Goal: Transaction & Acquisition: Purchase product/service

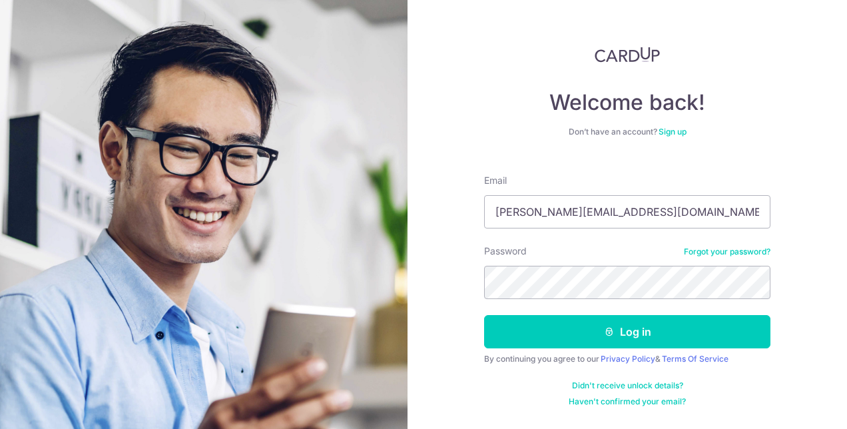
click at [484, 315] on button "Log in" at bounding box center [627, 331] width 286 height 33
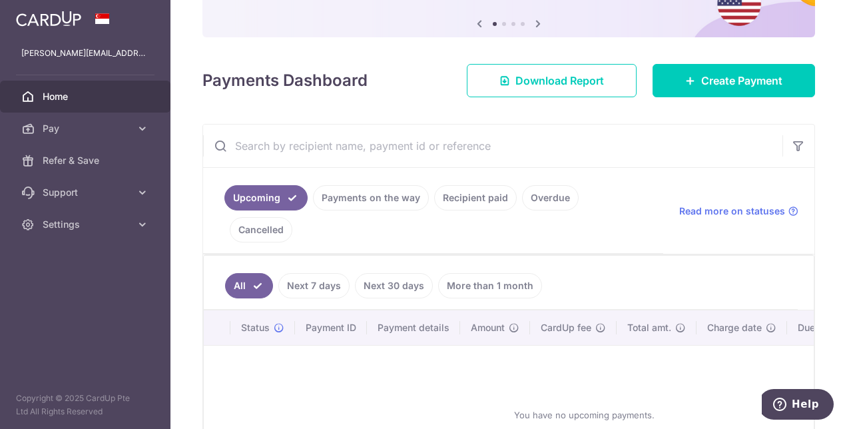
click at [304, 273] on link "Next 7 days" at bounding box center [313, 285] width 71 height 25
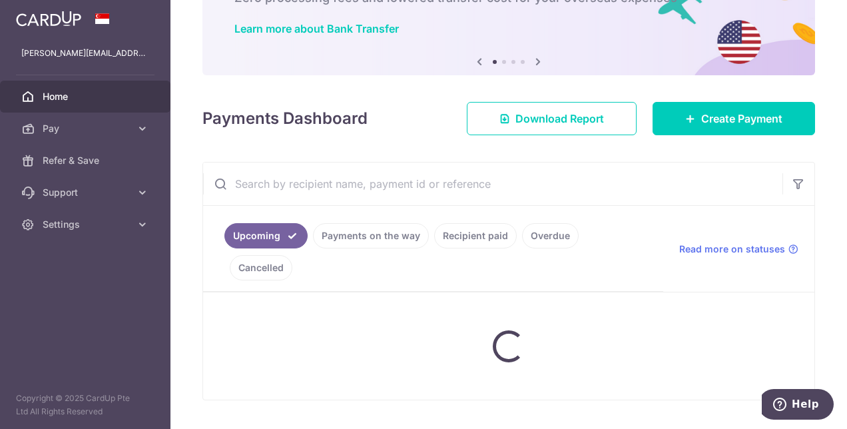
scroll to position [133, 0]
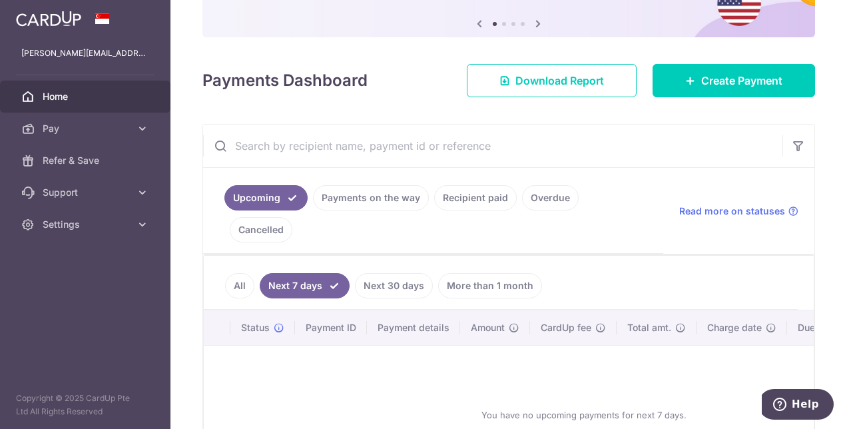
click at [388, 273] on link "Next 30 days" at bounding box center [394, 285] width 78 height 25
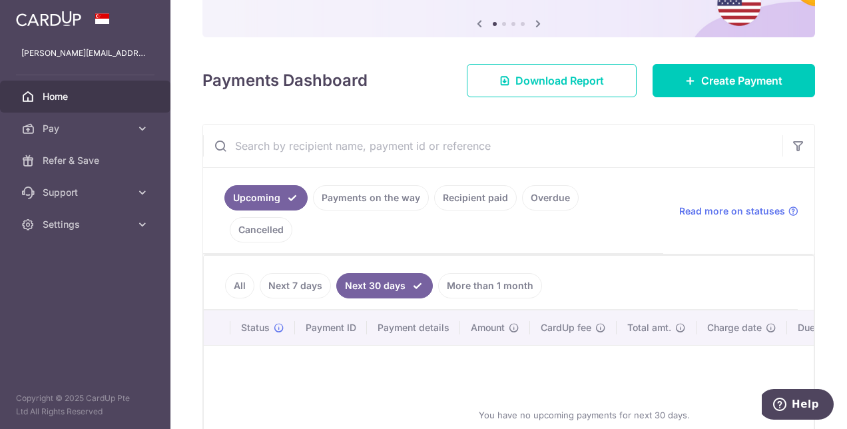
click at [471, 273] on link "More than 1 month" at bounding box center [490, 285] width 104 height 25
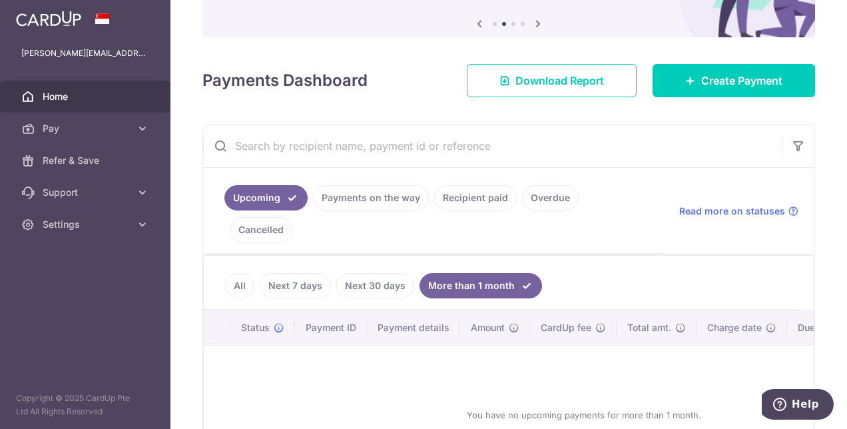
click at [367, 198] on link "Payments on the way" at bounding box center [371, 197] width 116 height 25
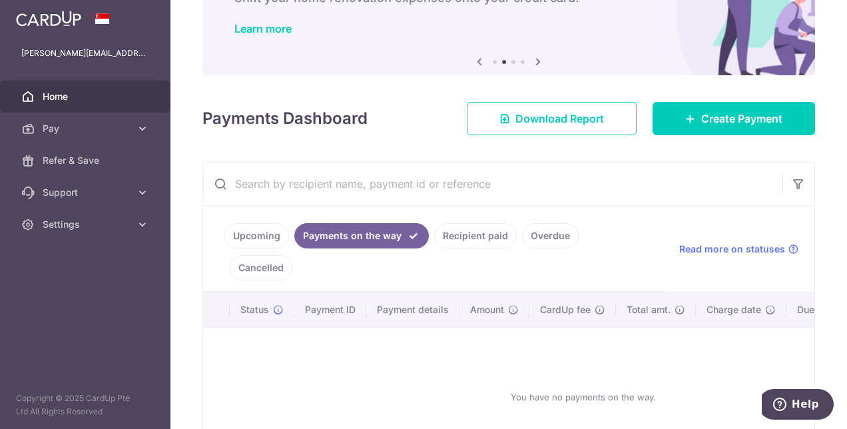
click at [292, 255] on link "Cancelled" at bounding box center [261, 267] width 63 height 25
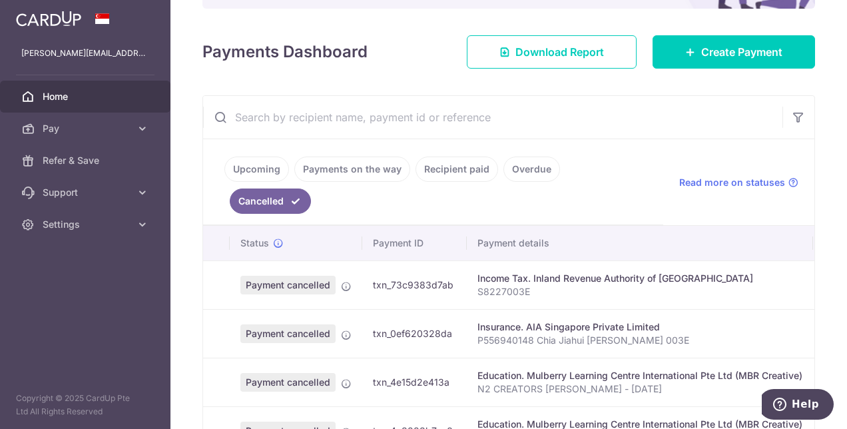
scroll to position [546, 0]
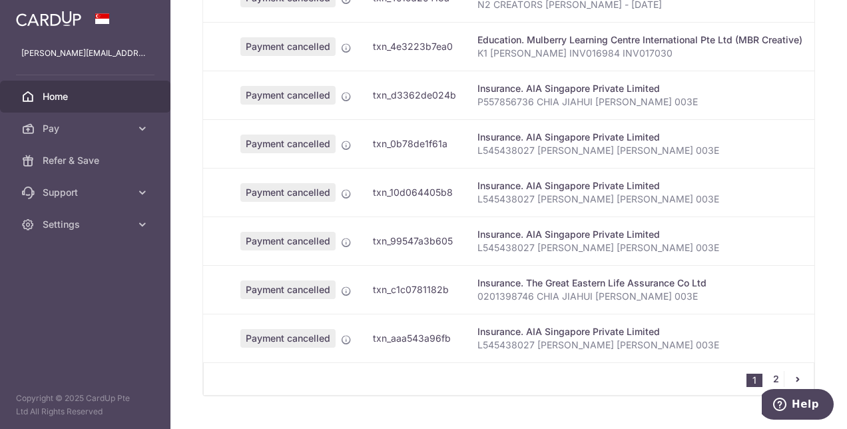
click at [774, 371] on link "2" at bounding box center [776, 379] width 16 height 16
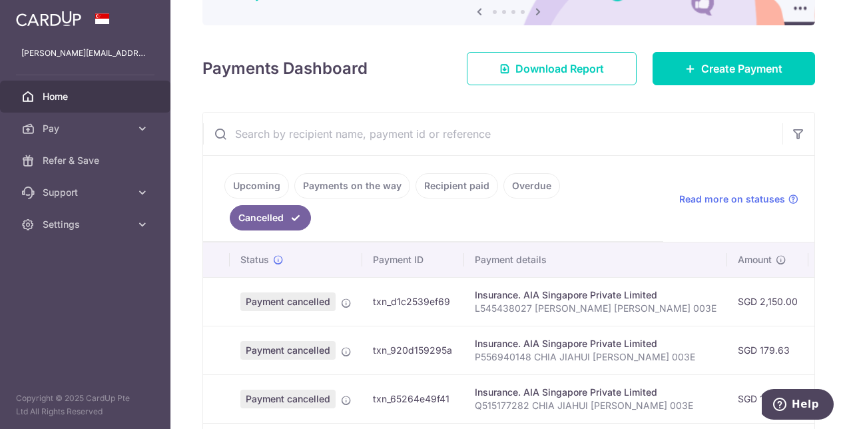
scroll to position [135, 0]
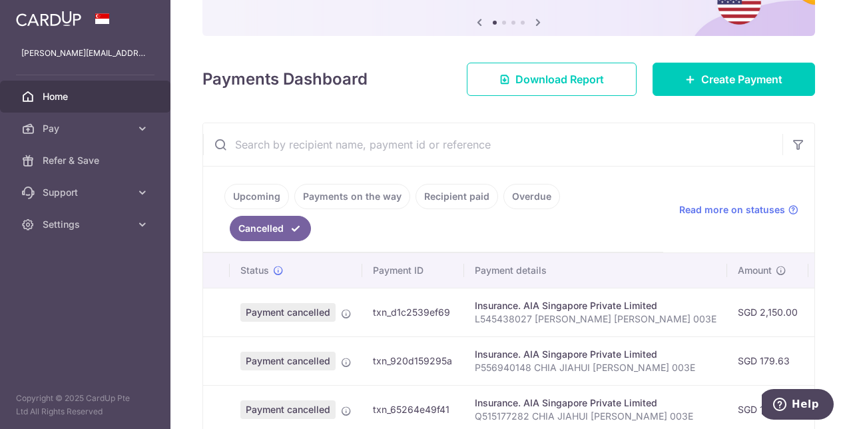
click at [464, 196] on link "Recipient paid" at bounding box center [457, 196] width 83 height 25
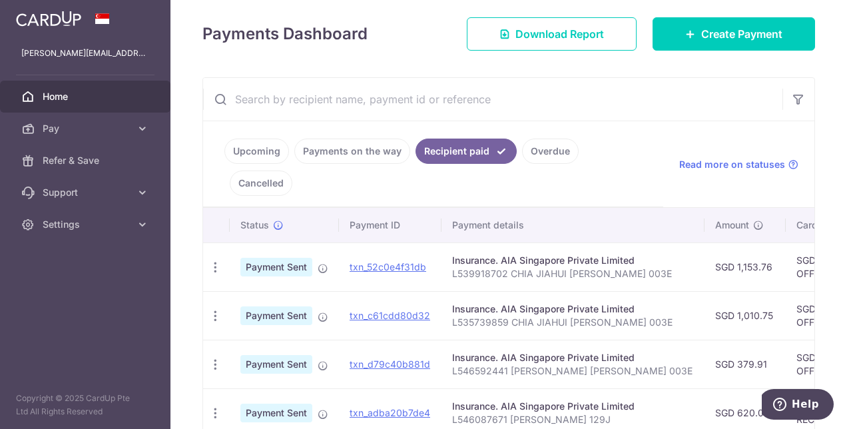
scroll to position [201, 0]
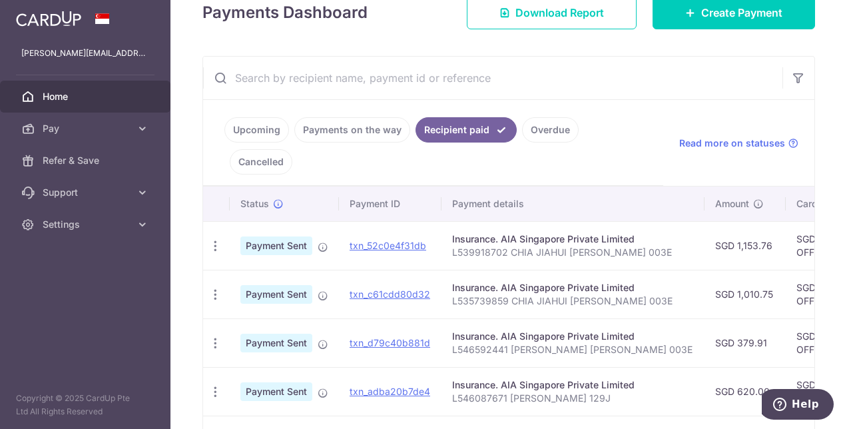
click at [651, 330] on td "Insurance. AIA Singapore Private Limited L546592441 CHIA JIAHUI SHAWN 003E" at bounding box center [573, 342] width 263 height 49
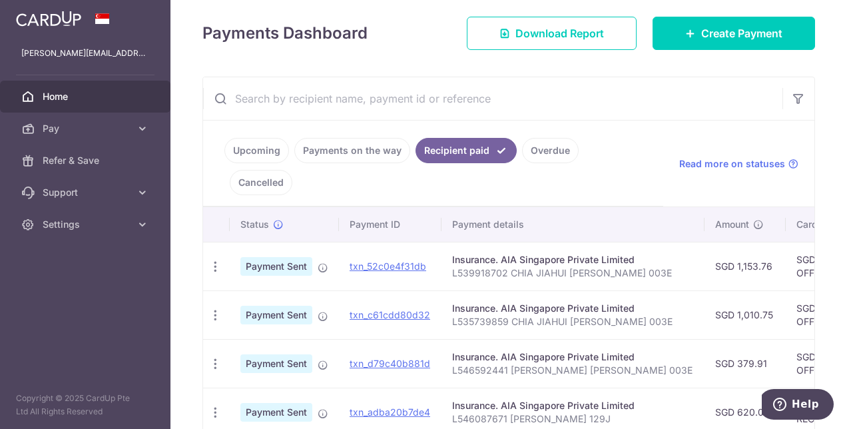
scroll to position [200, 0]
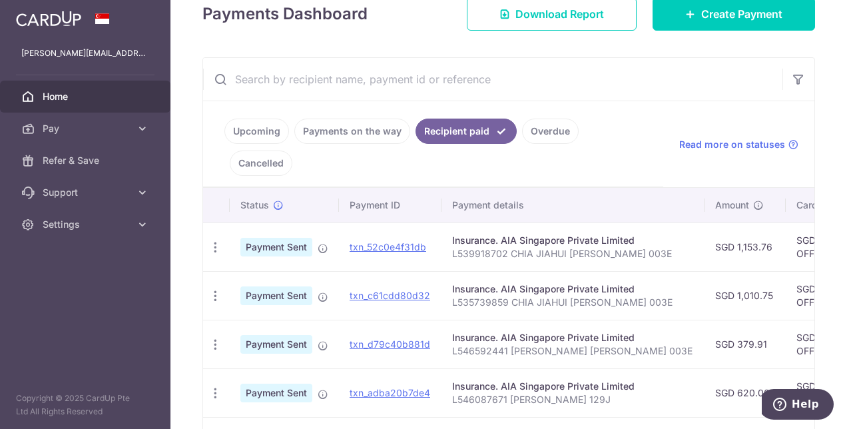
click at [647, 247] on p "L539918702 CHIA JIAHUI [PERSON_NAME] 003E" at bounding box center [573, 253] width 242 height 13
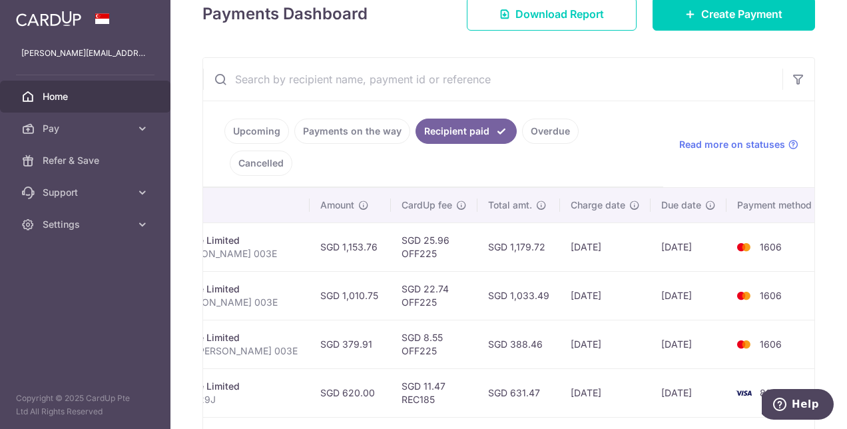
scroll to position [0, 368]
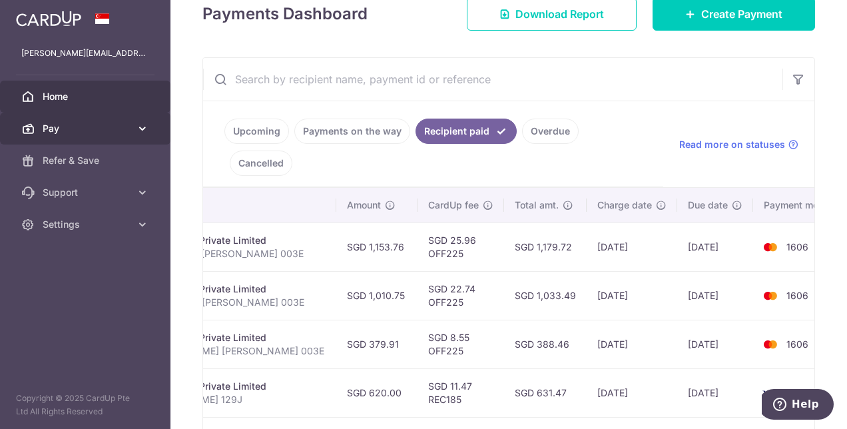
click at [137, 125] on icon at bounding box center [142, 128] width 13 height 13
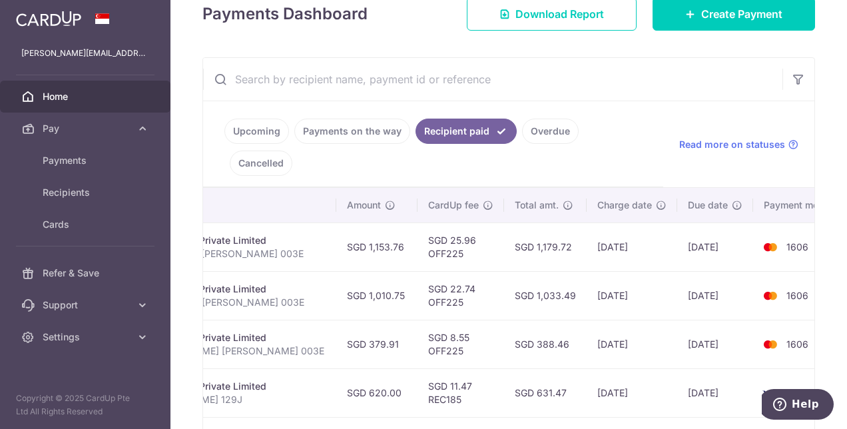
click at [384, 281] on td "SGD 1,010.75" at bounding box center [376, 295] width 81 height 49
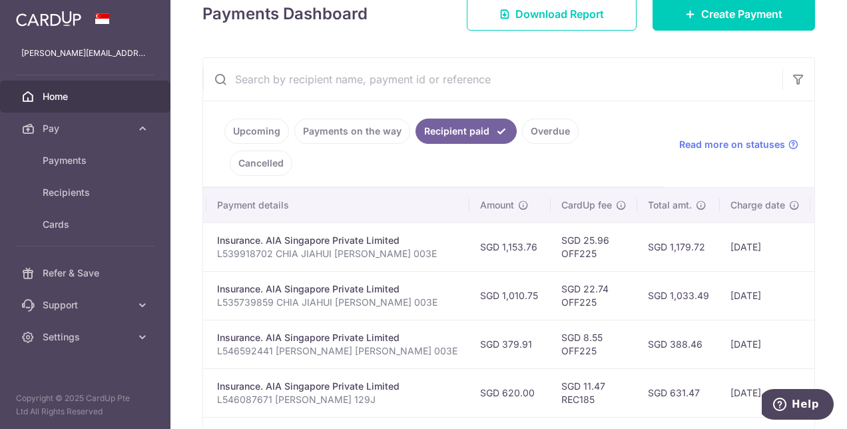
scroll to position [0, 208]
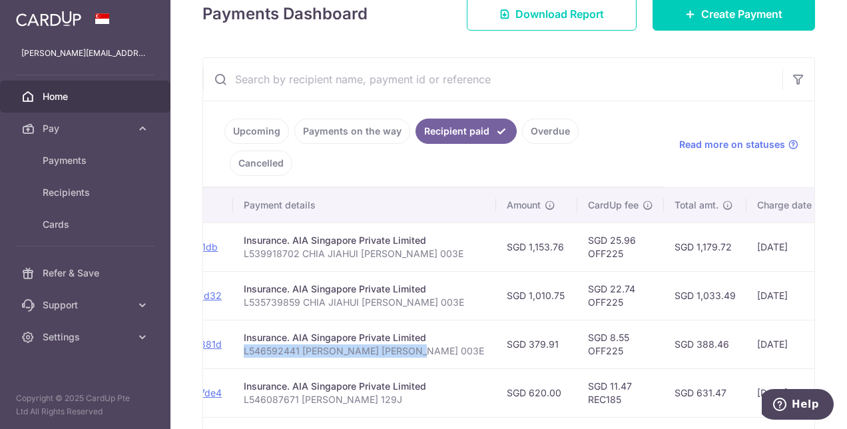
drag, startPoint x: 416, startPoint y: 317, endPoint x: 240, endPoint y: 324, distance: 176.0
click at [240, 324] on td "Insurance. AIA Singapore Private Limited L546592441 CHIA JIAHUI SHAWN 003E" at bounding box center [364, 344] width 263 height 49
copy p "L546592441 [PERSON_NAME] [PERSON_NAME] 003E"
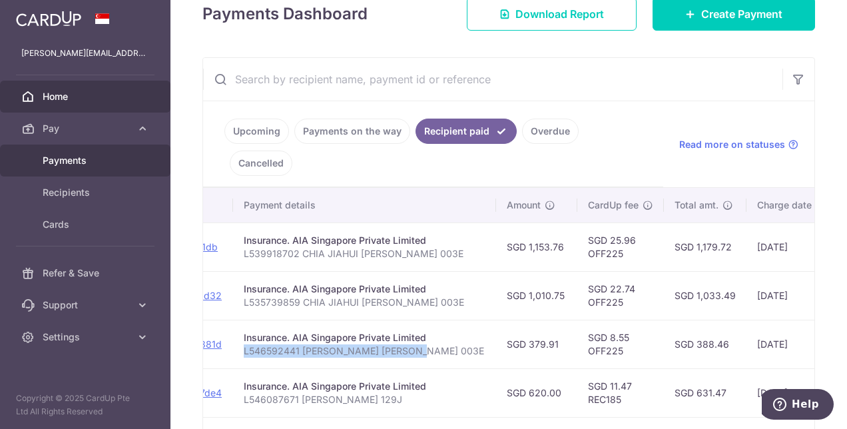
click at [59, 158] on span "Payments" at bounding box center [87, 160] width 88 height 13
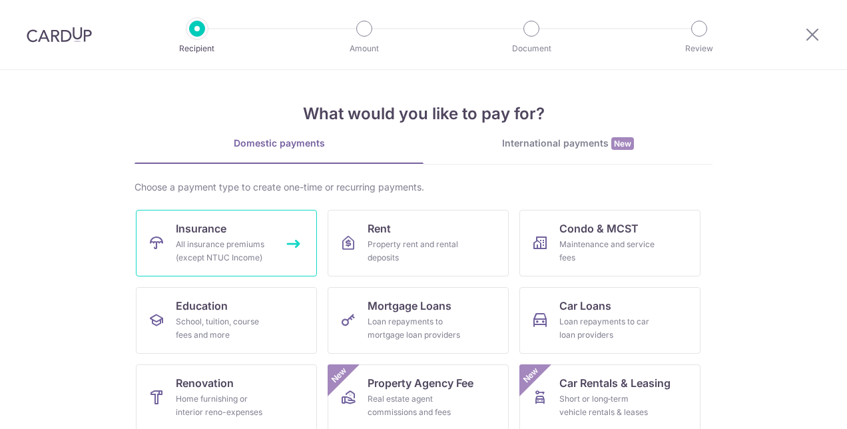
click at [204, 236] on link "Insurance All insurance premiums (except NTUC Income)" at bounding box center [226, 243] width 181 height 67
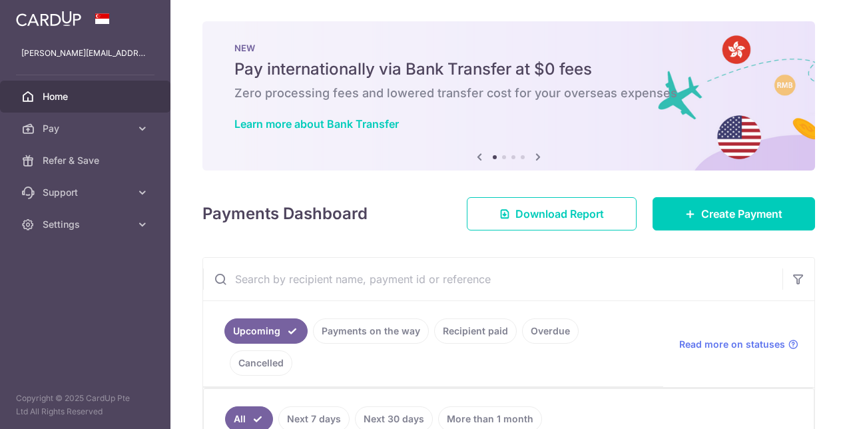
scroll to position [200, 0]
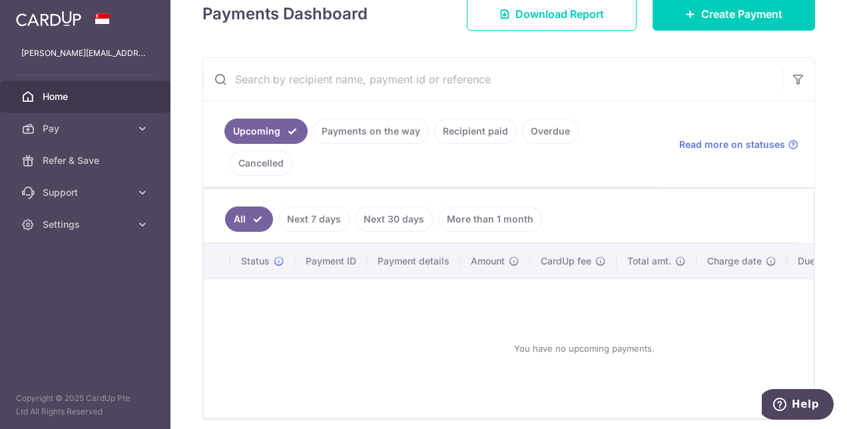
click at [478, 125] on link "Recipient paid" at bounding box center [475, 131] width 83 height 25
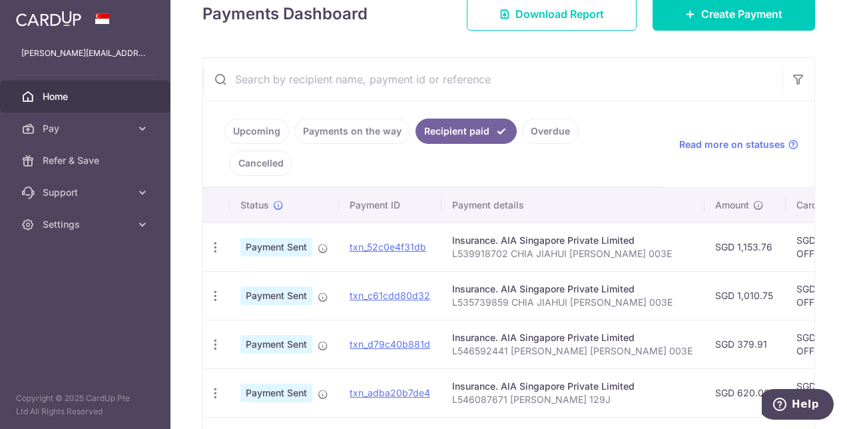
click at [626, 320] on td "Insurance. AIA Singapore Private Limited L546592441 CHIA JIAHUI SHAWN 003E" at bounding box center [573, 344] width 263 height 49
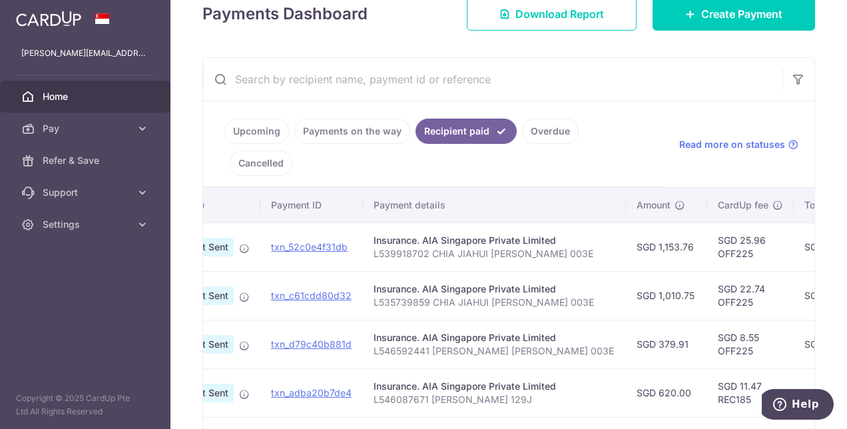
scroll to position [0, 80]
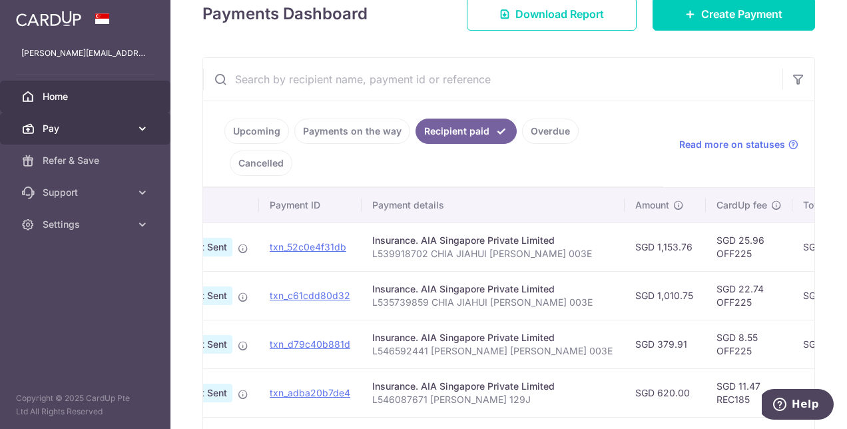
click at [106, 119] on link "Pay" at bounding box center [85, 129] width 171 height 32
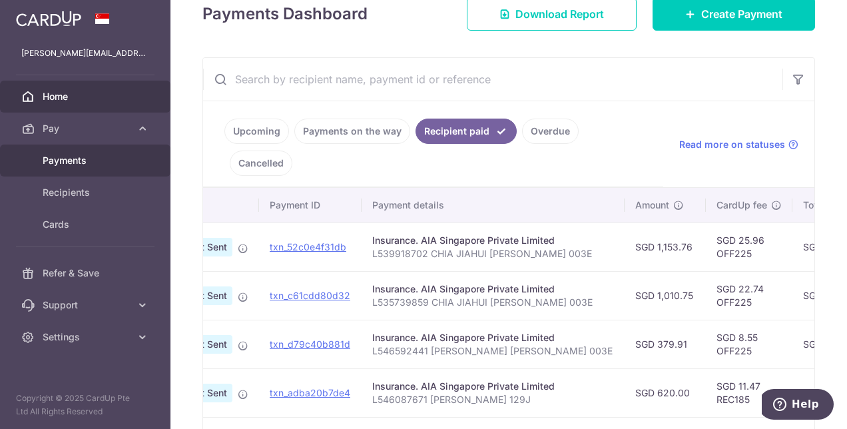
click at [76, 161] on span "Payments" at bounding box center [87, 160] width 88 height 13
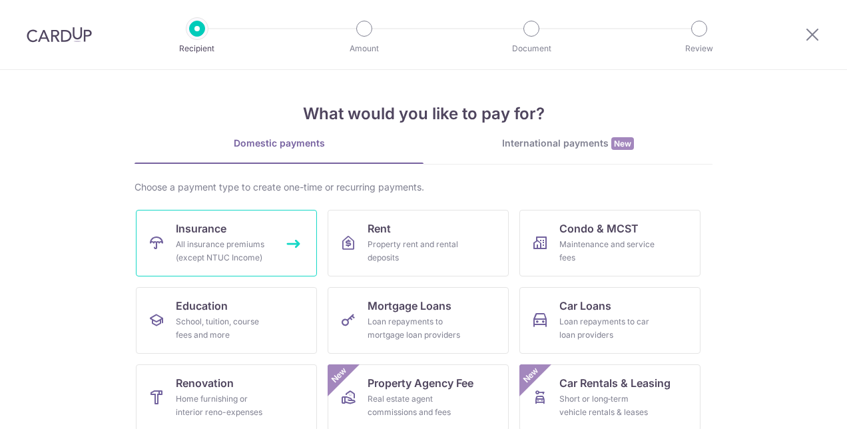
click at [199, 231] on span "Insurance" at bounding box center [201, 228] width 51 height 16
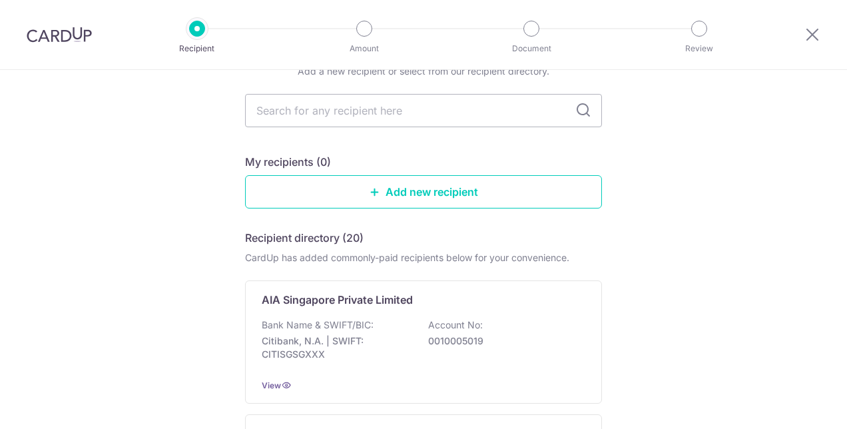
scroll to position [133, 0]
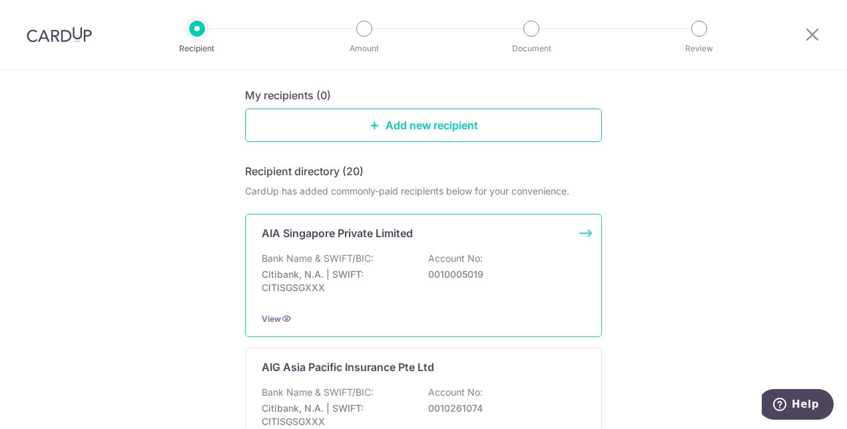
click at [385, 270] on p "Citibank, N.A. | SWIFT: CITISGSGXXX" at bounding box center [336, 281] width 149 height 27
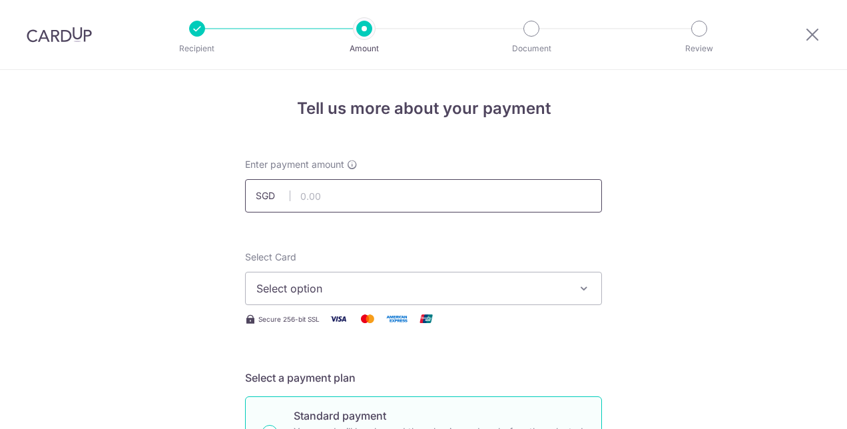
click at [318, 196] on input "text" at bounding box center [423, 195] width 357 height 33
type input "2,750.00"
click at [296, 288] on span "Select option" at bounding box center [411, 288] width 310 height 16
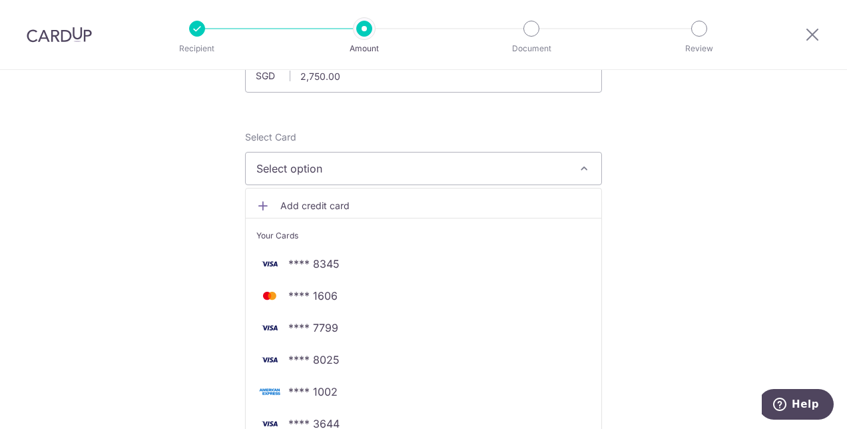
scroll to position [133, 0]
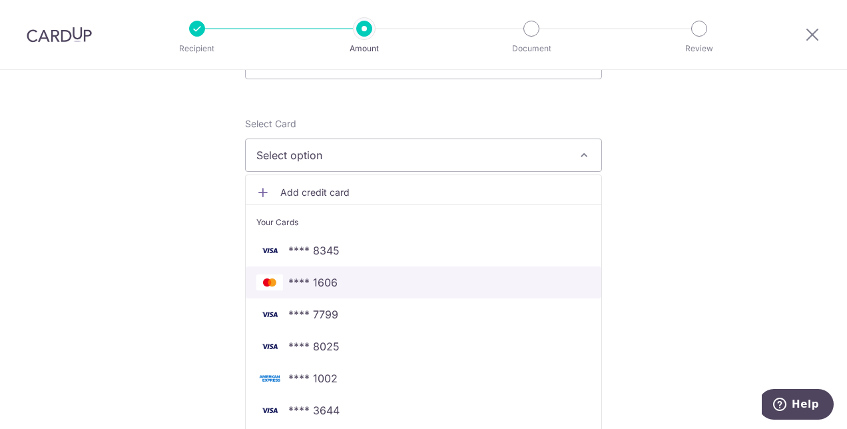
click at [341, 281] on span "**** 1606" at bounding box center [423, 282] width 334 height 16
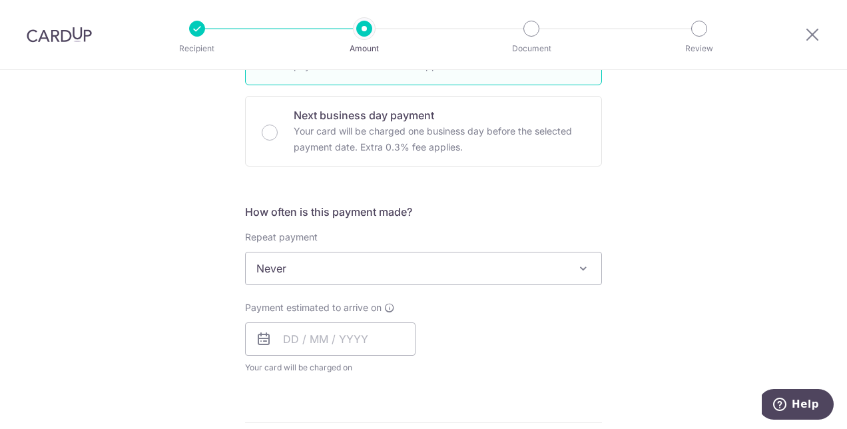
scroll to position [400, 0]
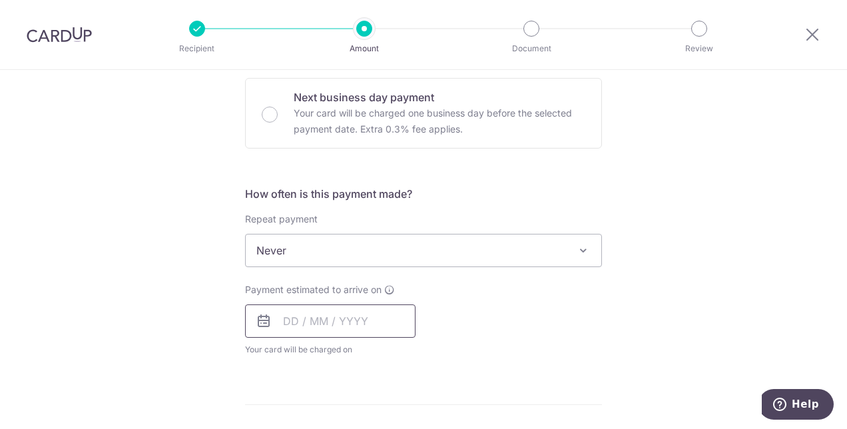
click at [297, 319] on input "text" at bounding box center [330, 320] width 171 height 33
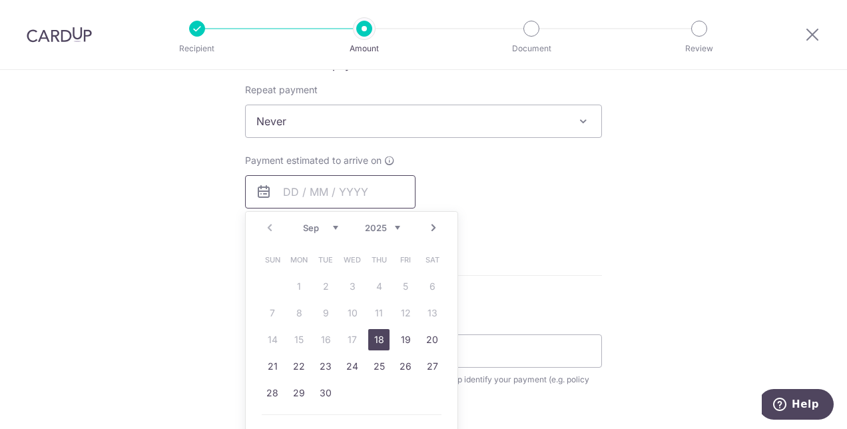
scroll to position [533, 0]
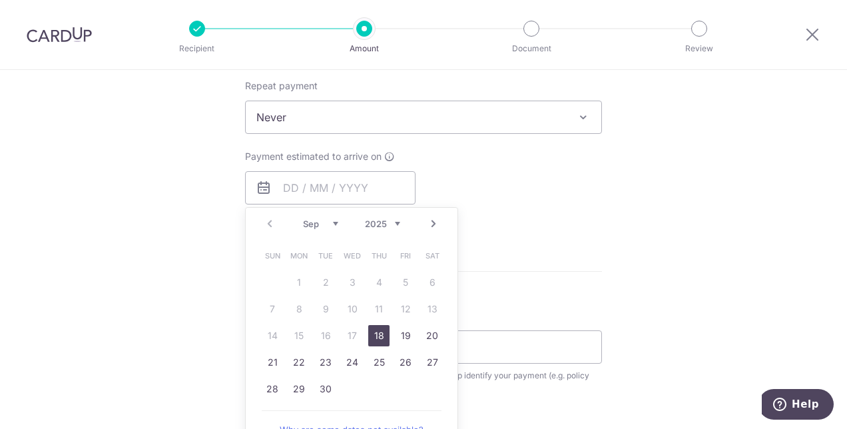
drag, startPoint x: 374, startPoint y: 332, endPoint x: 564, endPoint y: 262, distance: 202.1
click at [374, 332] on link "18" at bounding box center [378, 335] width 21 height 21
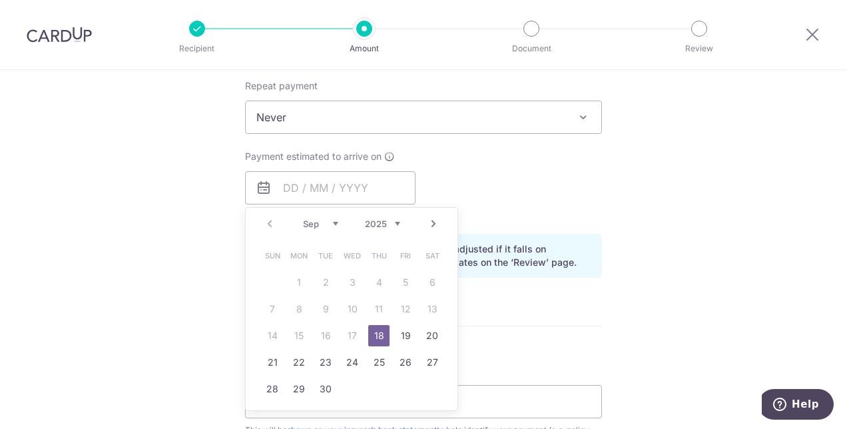
type input "[DATE]"
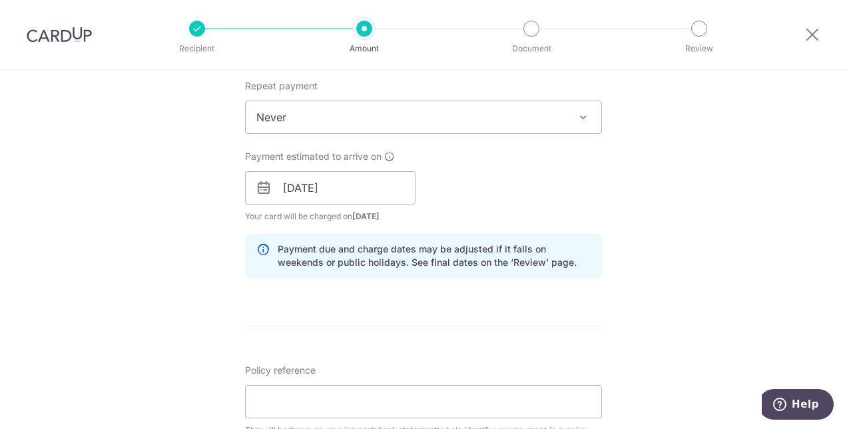
click at [702, 202] on div "Tell us more about your payment Enter payment amount SGD 2,750.00 2750.00 Selec…" at bounding box center [423, 166] width 847 height 1259
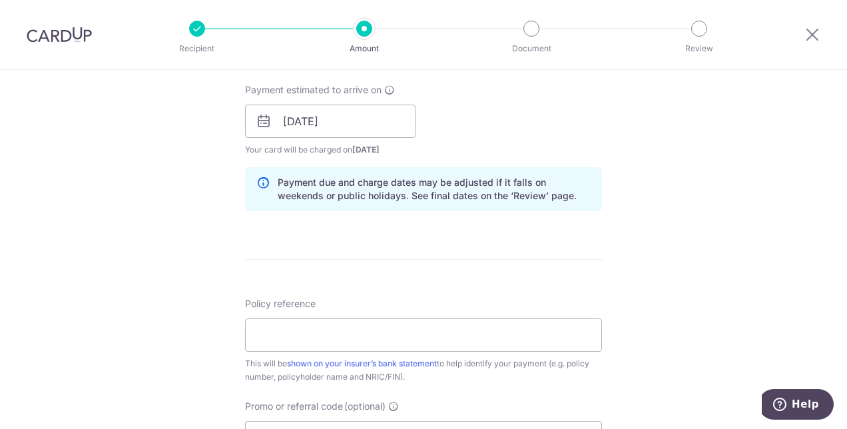
scroll to position [666, 0]
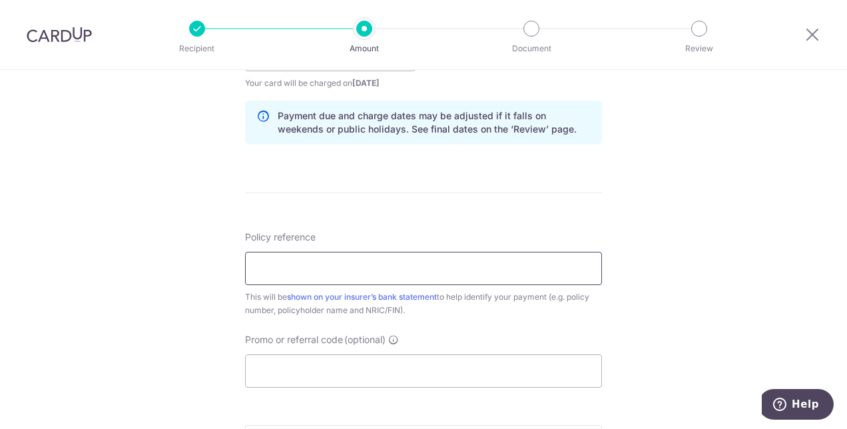
click at [344, 263] on input "Policy reference" at bounding box center [423, 268] width 357 height 33
paste input "L546592441 CHIA JIAHUI SHAWN 003E"
type input "L546592441 CHIA JIAHUI SHAWN 003E"
click at [121, 268] on div "Tell us more about your payment Enter payment amount SGD 2,750.00 2750.00 Selec…" at bounding box center [423, 33] width 847 height 1259
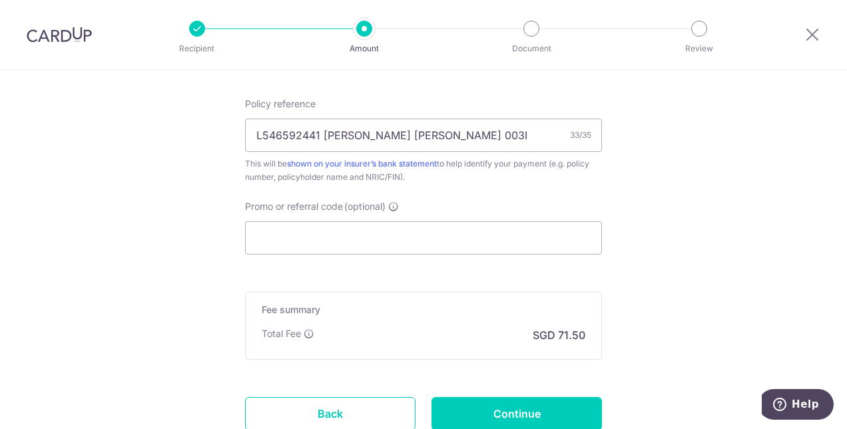
scroll to position [866, 0]
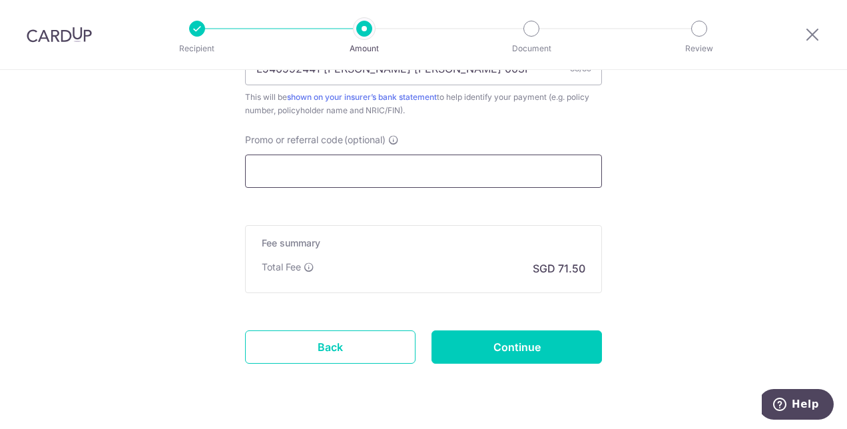
click at [280, 176] on input "Promo or referral code (optional)" at bounding box center [423, 171] width 357 height 33
click at [309, 173] on input "Promo or referral code (optional)" at bounding box center [423, 171] width 357 height 33
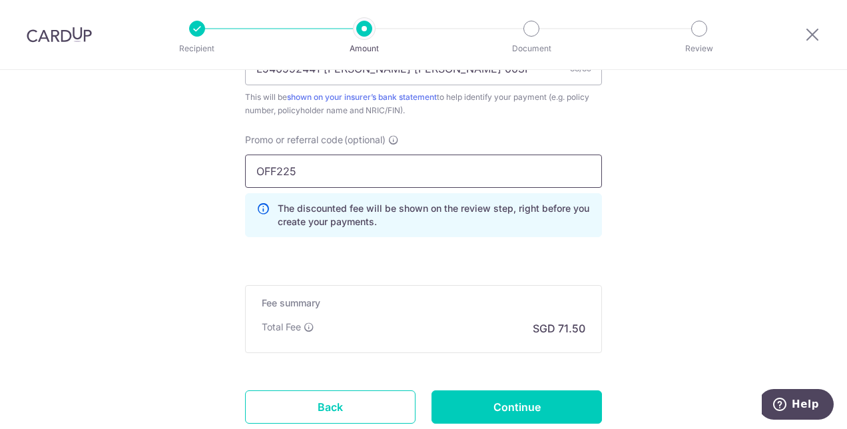
type input "OFF225"
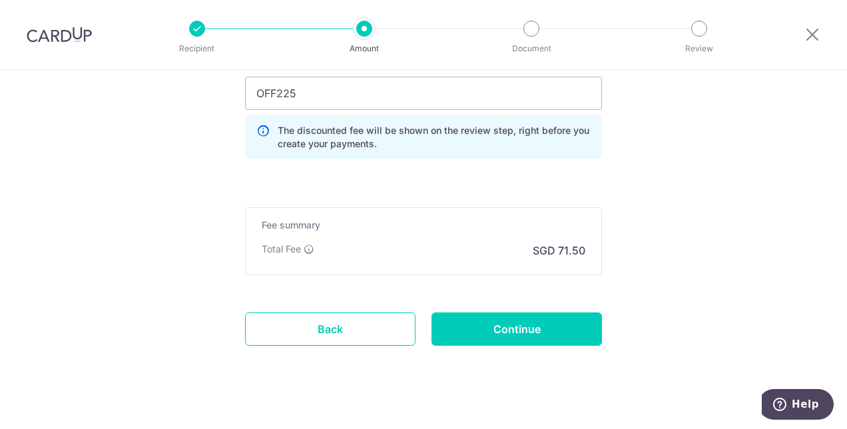
scroll to position [956, 0]
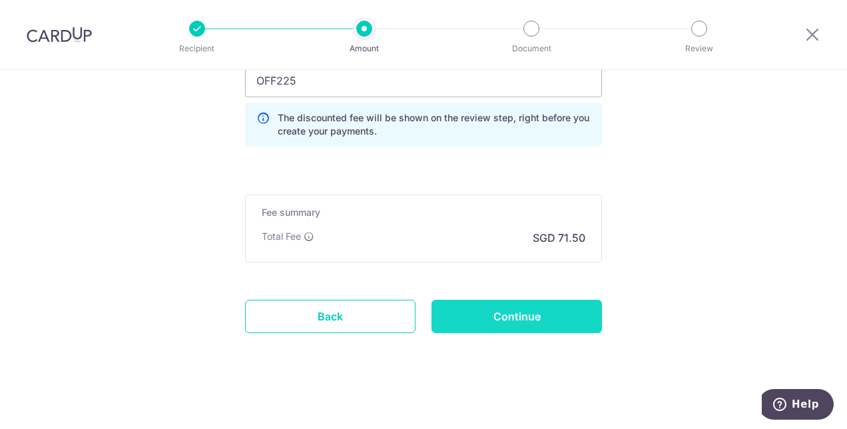
click at [549, 316] on input "Continue" at bounding box center [517, 316] width 171 height 33
type input "Create Schedule"
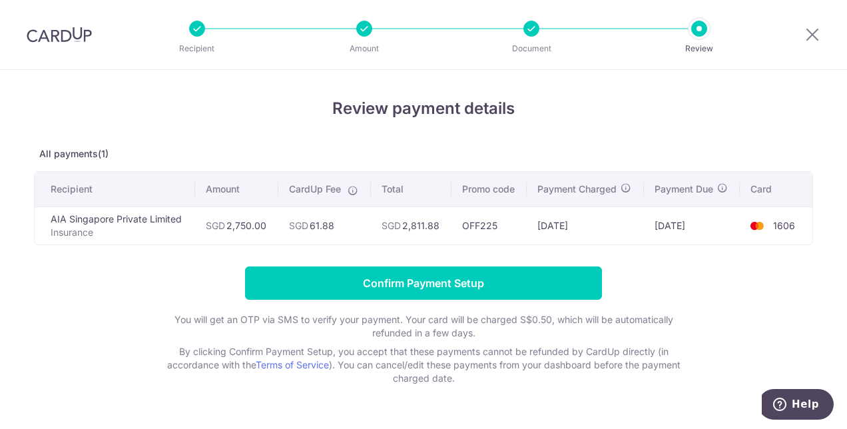
click at [346, 222] on td "SGD 61.88" at bounding box center [324, 225] width 92 height 38
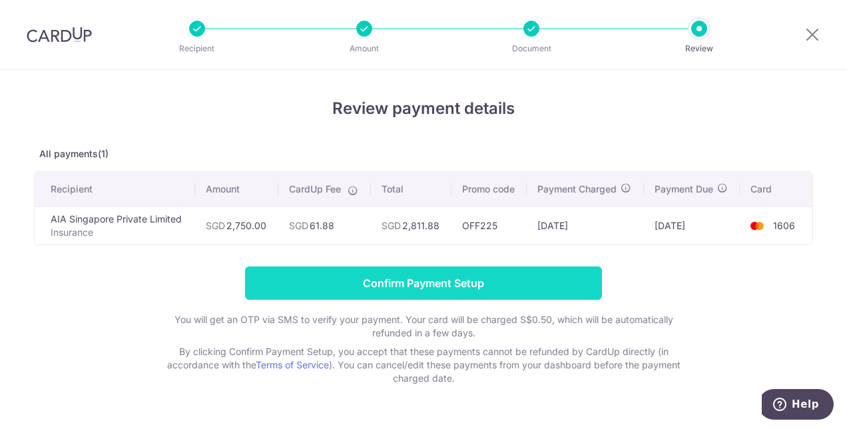
click at [422, 276] on input "Confirm Payment Setup" at bounding box center [423, 282] width 357 height 33
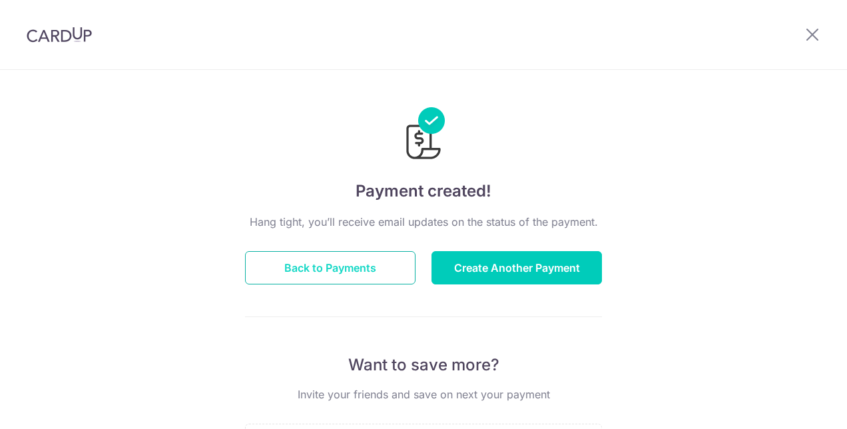
click at [338, 269] on button "Back to Payments" at bounding box center [330, 267] width 171 height 33
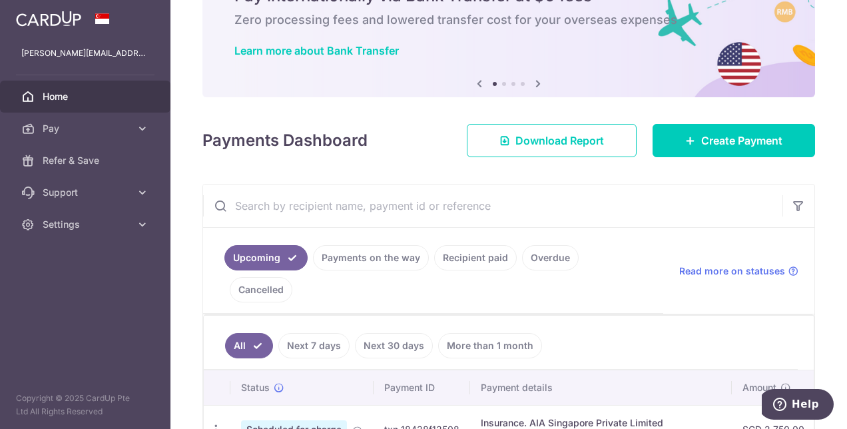
scroll to position [133, 0]
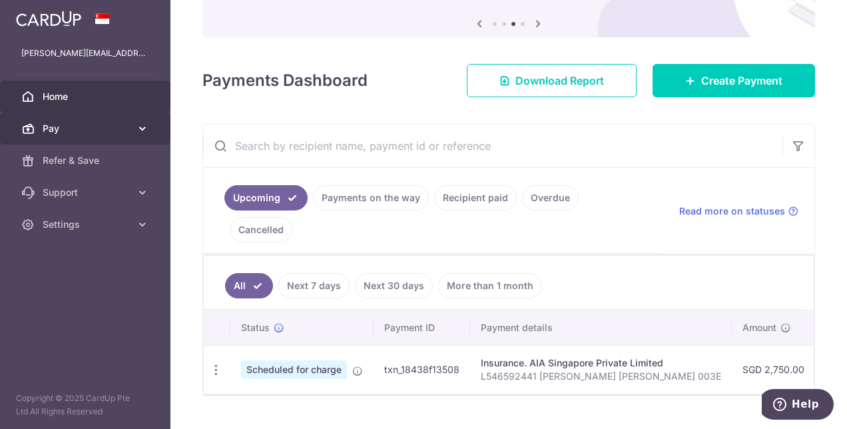
click at [44, 132] on span "Pay" at bounding box center [87, 128] width 88 height 13
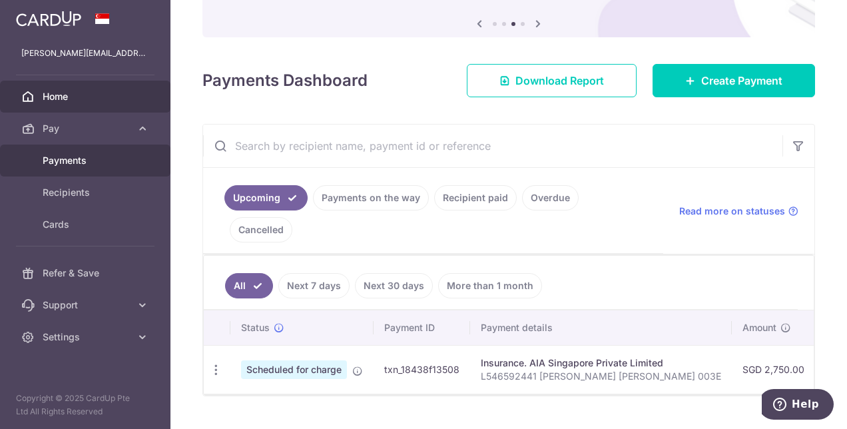
click at [56, 159] on span "Payments" at bounding box center [87, 160] width 88 height 13
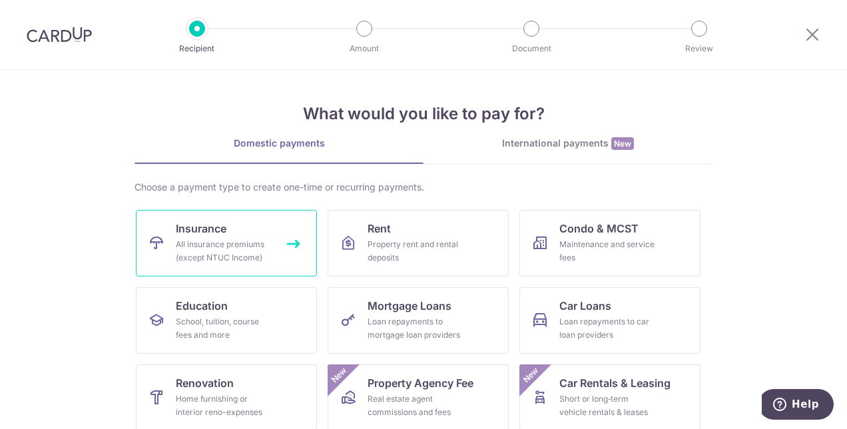
click at [206, 242] on div "All insurance premiums (except NTUC Income)" at bounding box center [224, 251] width 96 height 27
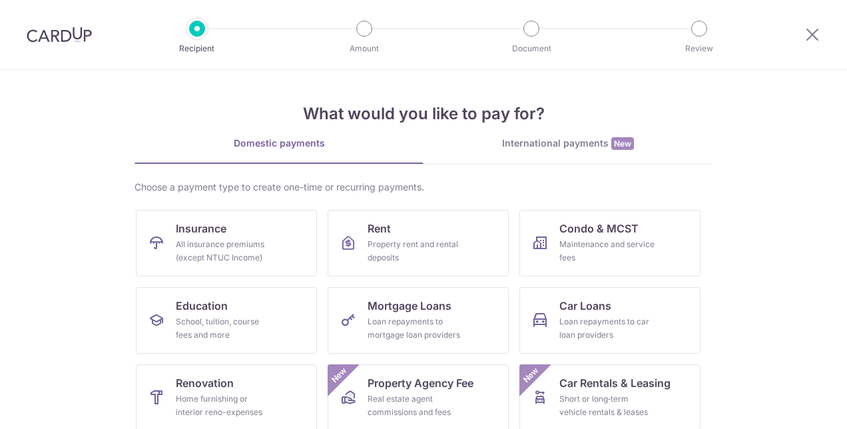
scroll to position [133, 0]
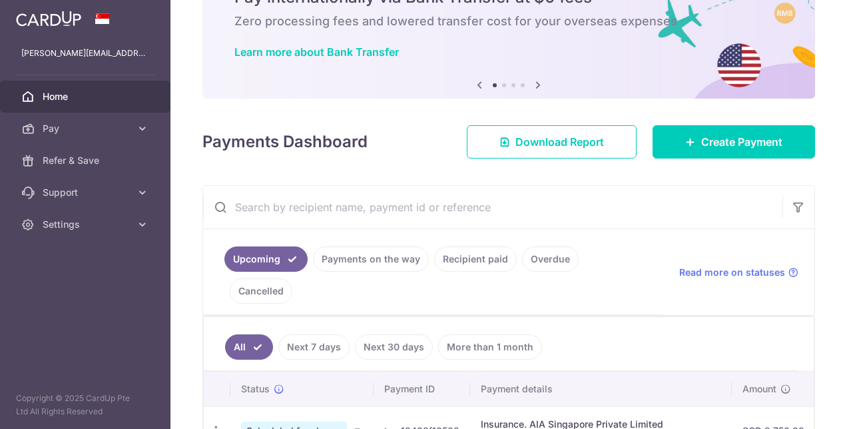
scroll to position [133, 0]
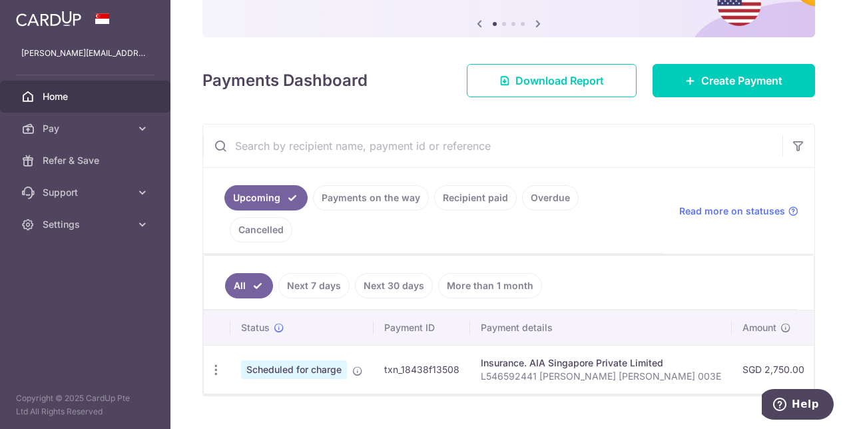
click at [471, 192] on link "Recipient paid" at bounding box center [475, 197] width 83 height 25
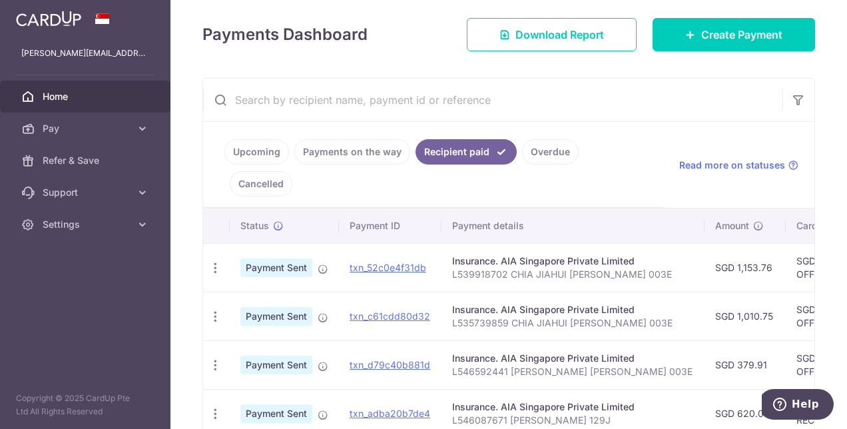
scroll to position [200, 0]
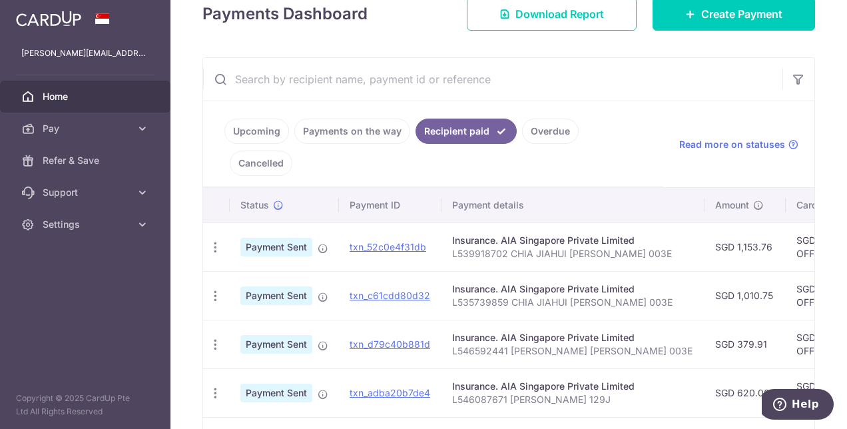
click at [681, 271] on td "Insurance. AIA Singapore Private Limited L535739859 CHIA JIAHUI [PERSON_NAME] 0…" at bounding box center [573, 295] width 263 height 49
